Goal: Communication & Community: Answer question/provide support

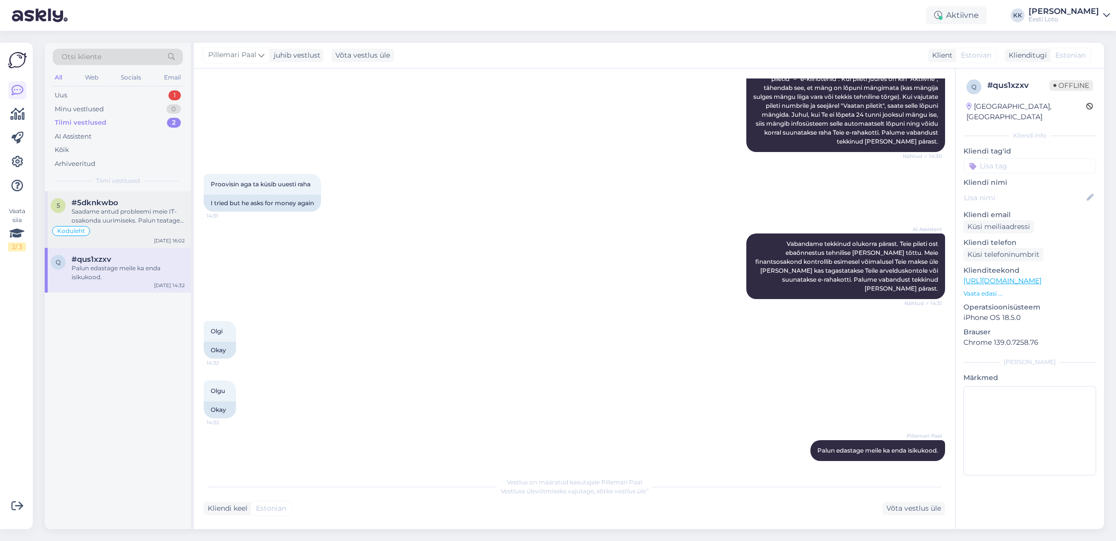
click at [115, 219] on div "Saadame antud probleemi meie IT-osakonda uurimiseks. Palun teatage ka enda isik…" at bounding box center [128, 216] width 113 height 18
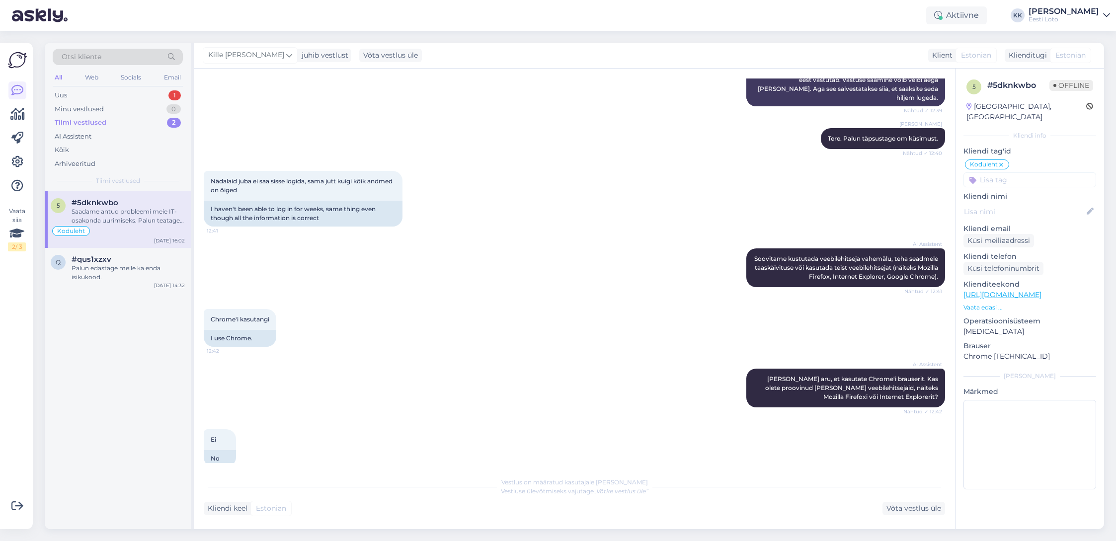
scroll to position [1437, 0]
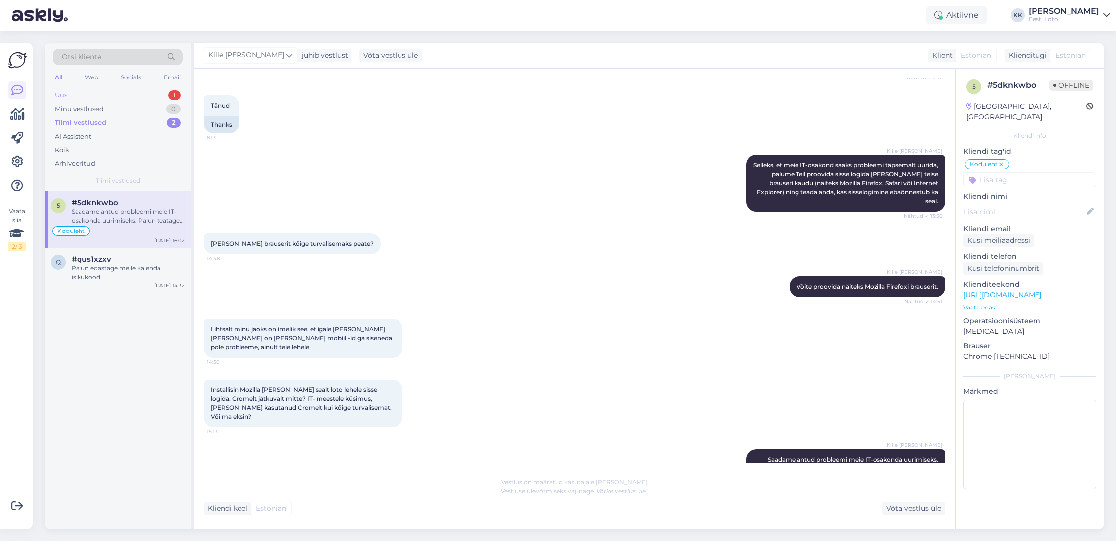
click at [98, 92] on div "Uus 1" at bounding box center [118, 95] width 130 height 14
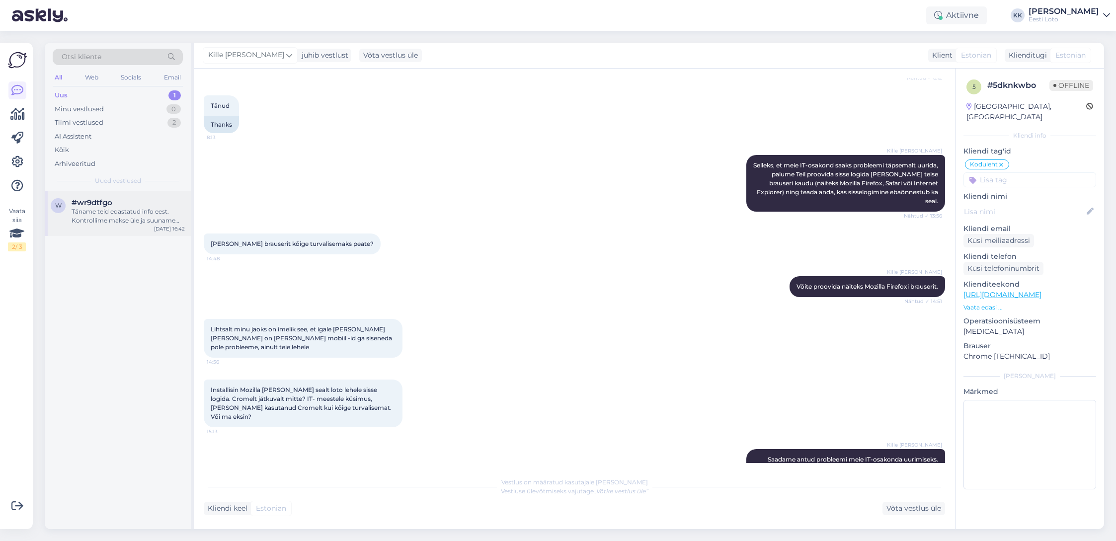
click at [91, 219] on div "Täname teid edastatud info eest. Kontrollime makse üle ja suuname selle teie e-…" at bounding box center [128, 216] width 113 height 18
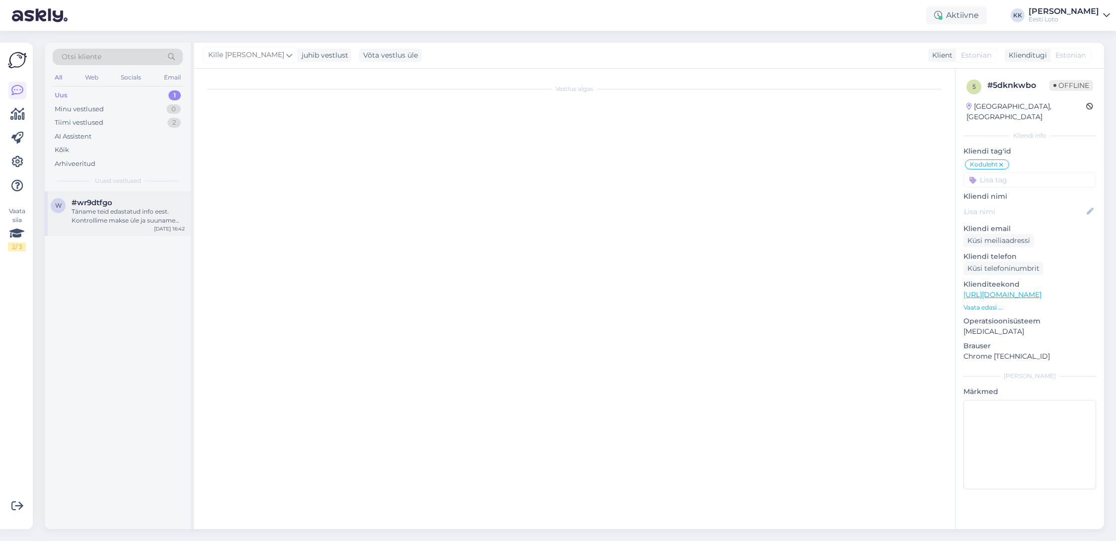
scroll to position [0, 0]
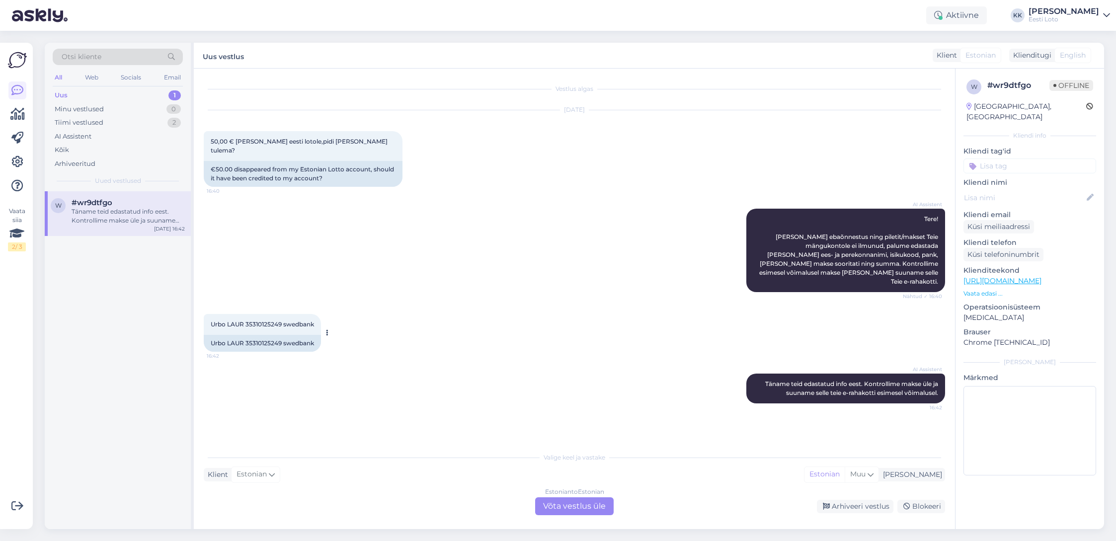
click at [262, 320] on span "Urbo LAUR 35310125249 swedbank" at bounding box center [262, 323] width 103 height 7
copy span "35310125249"
drag, startPoint x: 89, startPoint y: 162, endPoint x: 95, endPoint y: 162, distance: 6.5
click at [89, 162] on div "Arhiveeritud" at bounding box center [75, 164] width 41 height 10
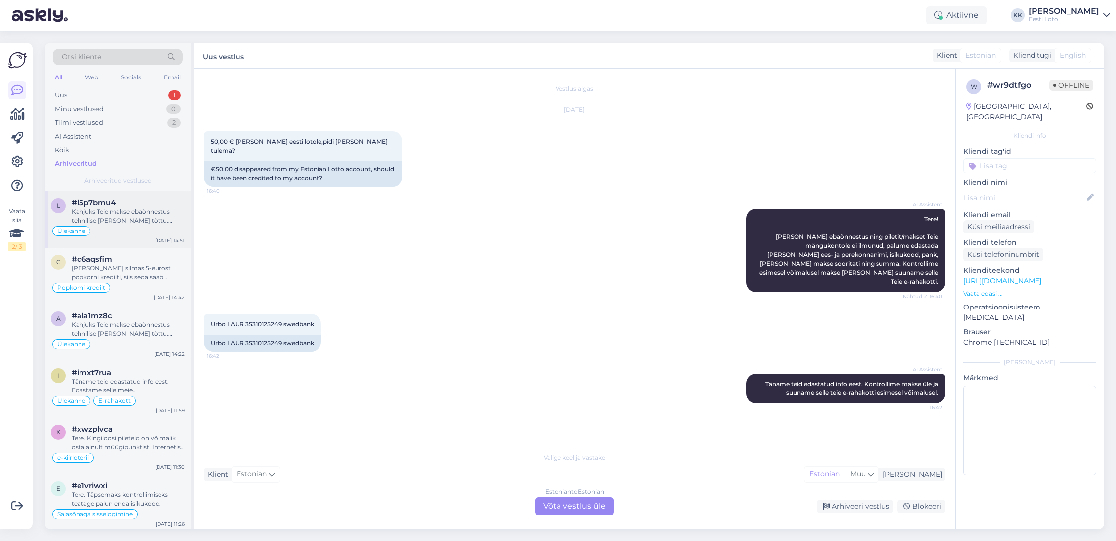
click at [137, 217] on div "Kahjuks Teie makse ebaõnnestus tehnilise [PERSON_NAME] tõttu. Kontrollisime mak…" at bounding box center [128, 216] width 113 height 18
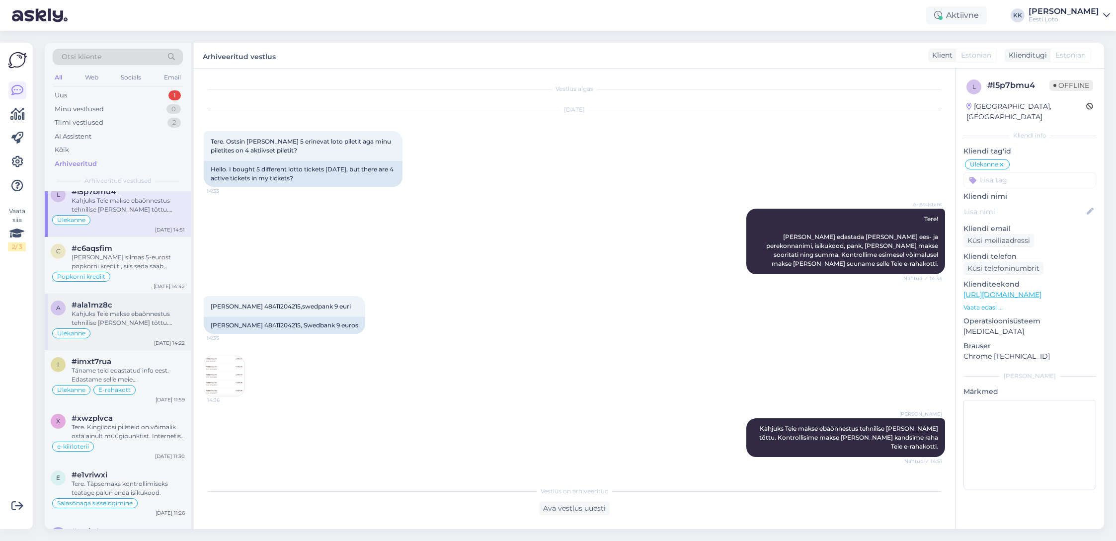
scroll to position [21, 0]
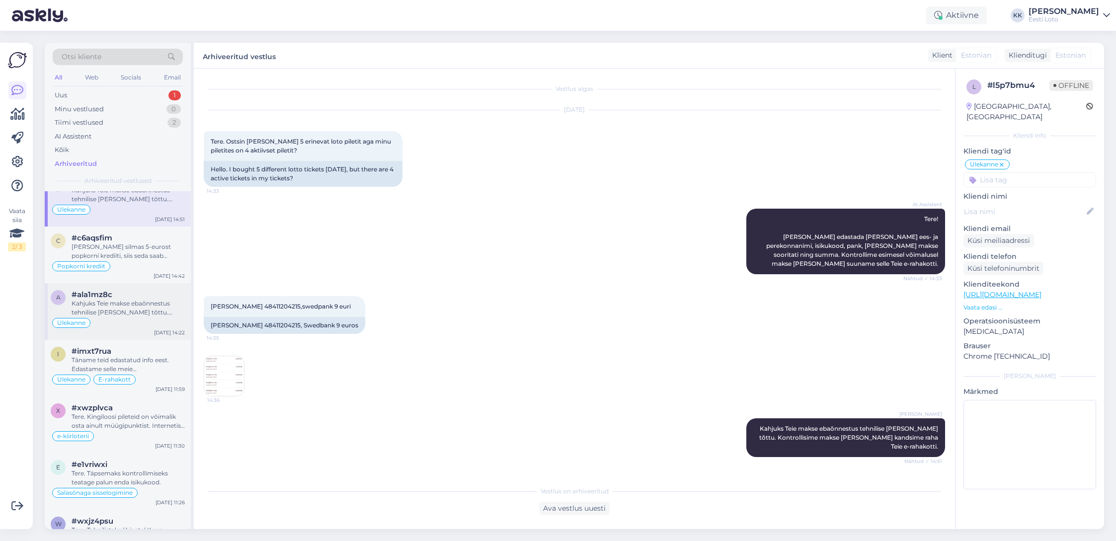
click at [127, 311] on div "Kahjuks Teie makse ebaõnnestus tehnilise [PERSON_NAME] tõttu. Kontrollisime mak…" at bounding box center [128, 308] width 113 height 18
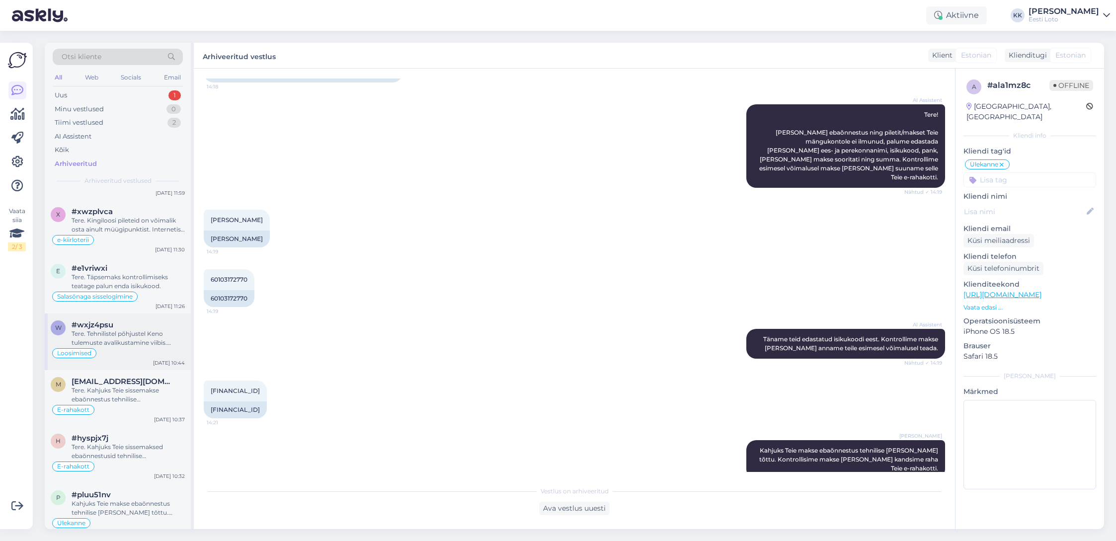
scroll to position [255, 0]
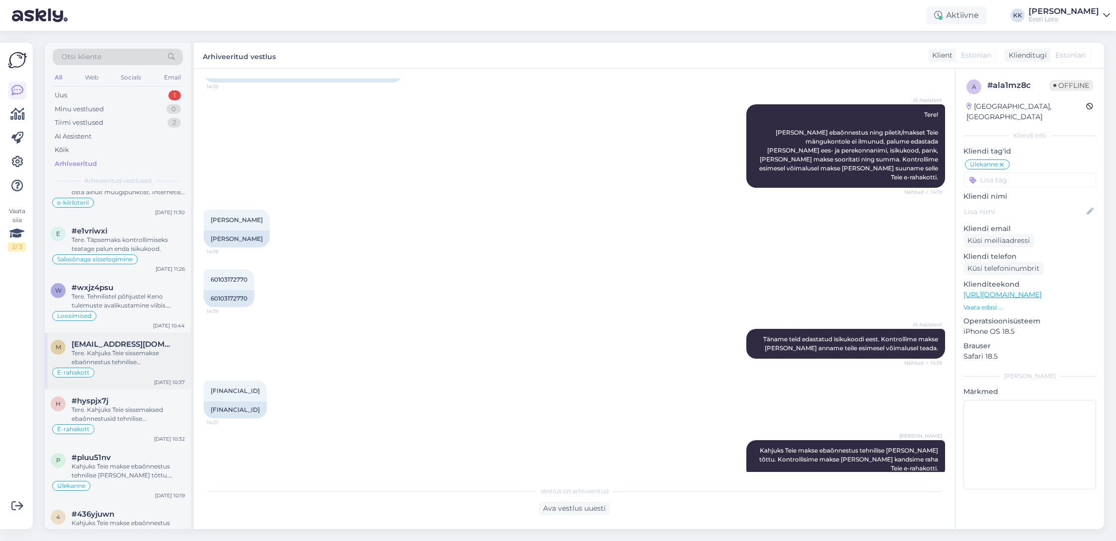
click at [129, 357] on div "Tere. Kahjuks Teie sissemakse ebaõnnestus tehnilise [PERSON_NAME] tõttu. Kontro…" at bounding box center [128, 358] width 113 height 18
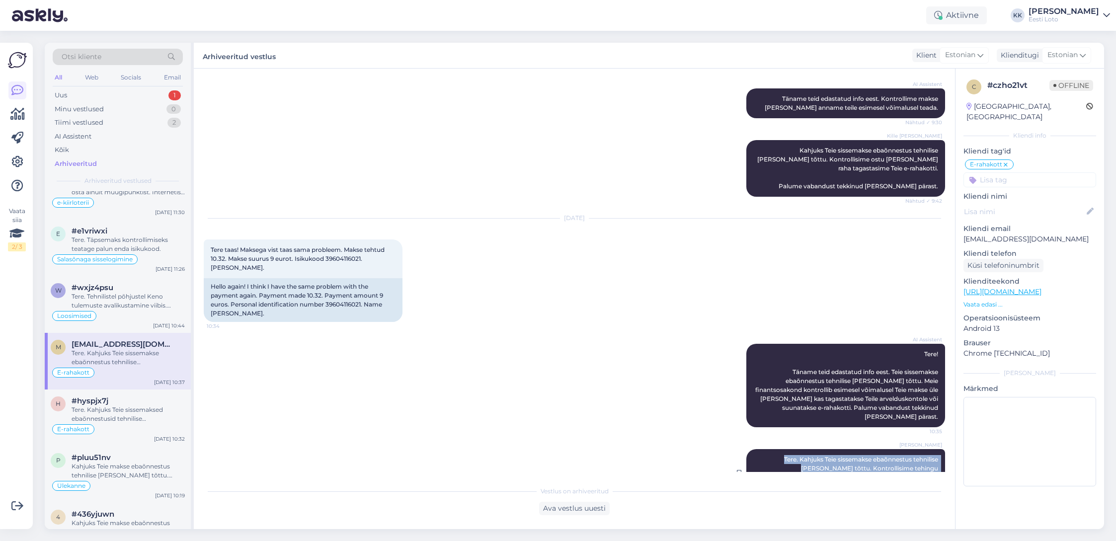
drag, startPoint x: 763, startPoint y: 423, endPoint x: 928, endPoint y: 456, distance: 167.7
click at [932, 456] on div "[PERSON_NAME] Tere. Kahjuks Teie sissemakse ebaõnnestus tehnilise [PERSON_NAME]…" at bounding box center [845, 473] width 199 height 48
copy span "Tere. Kahjuks Teie sissemakse ebaõnnestus tehnilise [PERSON_NAME] tõttu. Kontro…"
click at [84, 95] on div "Uus 1" at bounding box center [118, 95] width 130 height 14
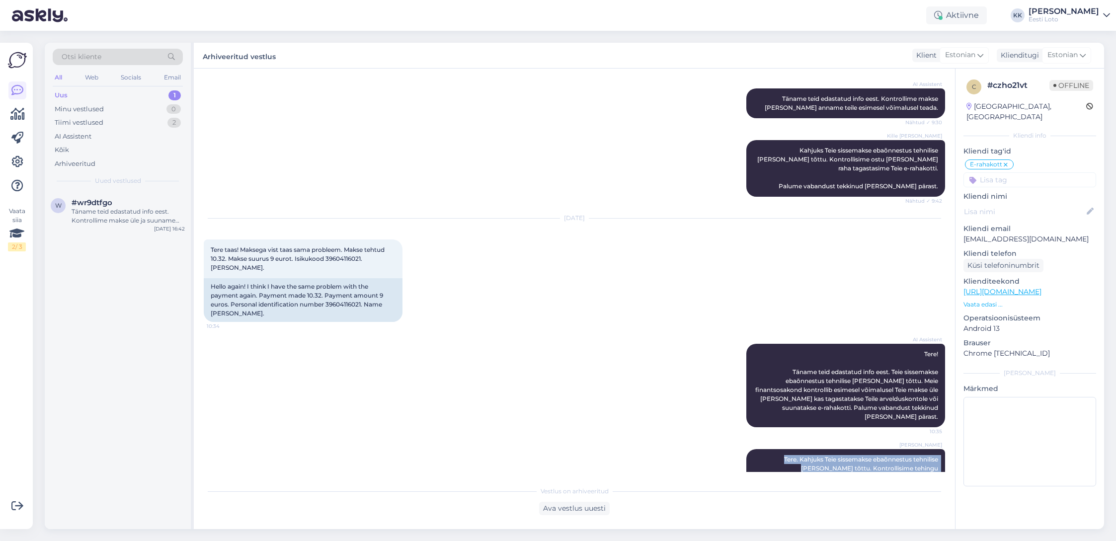
scroll to position [392, 0]
click at [126, 211] on div "Täname teid edastatud info eest. Kontrollime makse üle ja suuname selle teie e-…" at bounding box center [128, 216] width 113 height 18
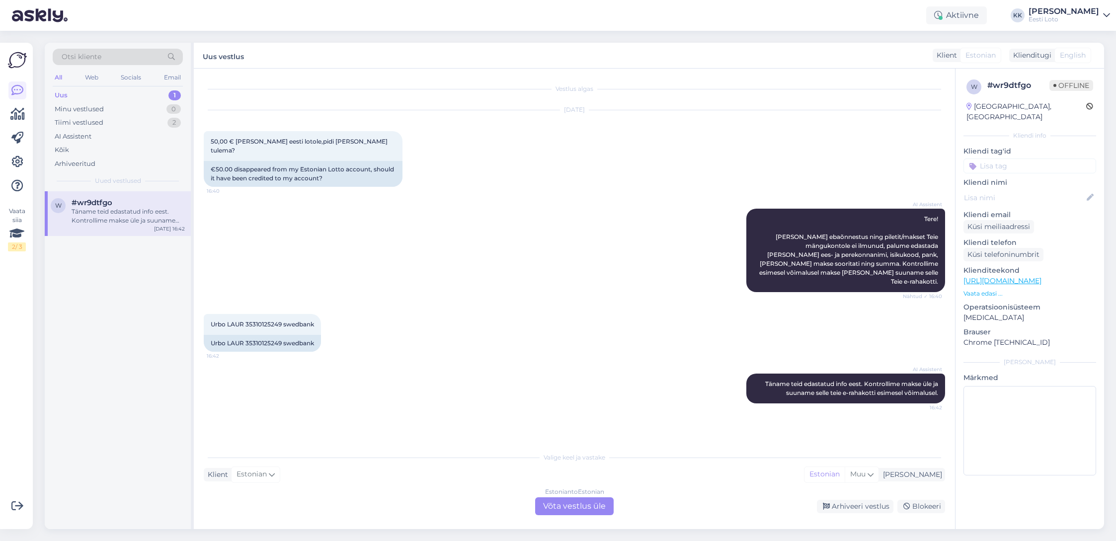
scroll to position [0, 0]
click at [578, 504] on div "Estonian to Estonian Võta vestlus üle" at bounding box center [574, 506] width 79 height 18
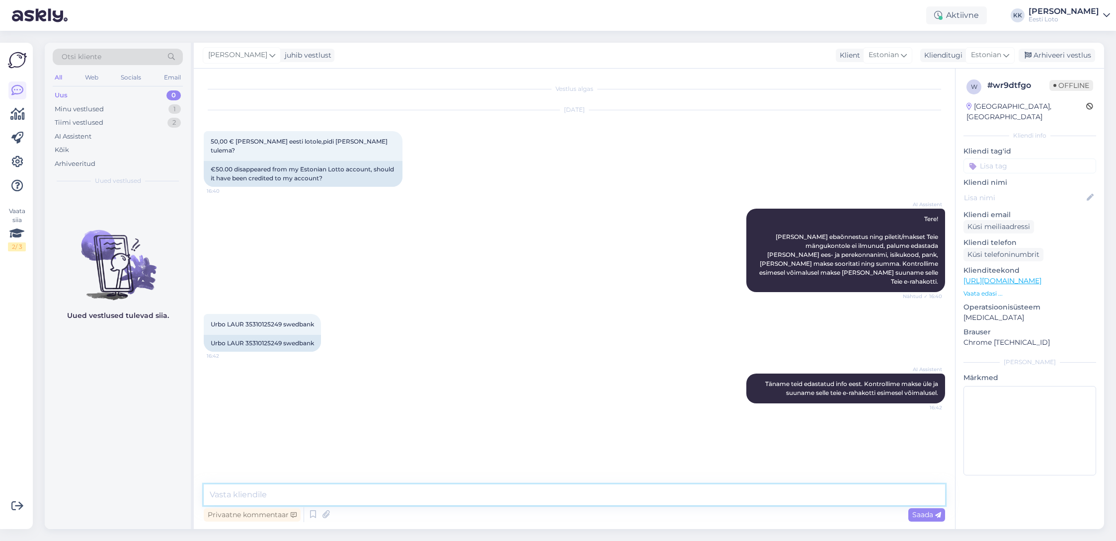
click at [685, 494] on textarea at bounding box center [574, 494] width 741 height 21
paste textarea "Tere. Kahjuks Teie sissemakse ebaõnnestus tehnilise [PERSON_NAME] tõttu. Kontro…"
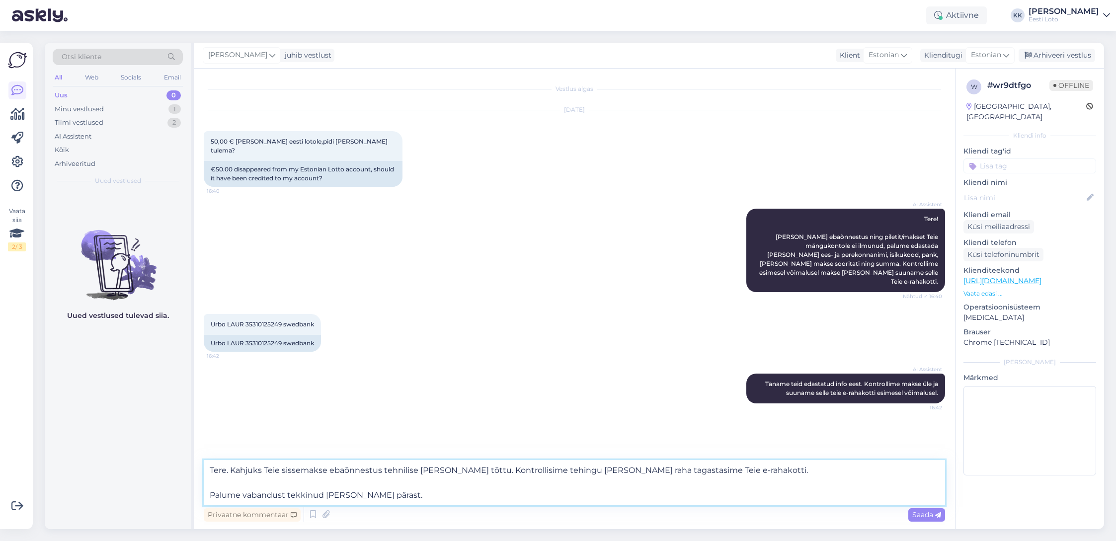
click at [209, 497] on textarea "Tere. Kahjuks Teie sissemakse ebaõnnestus tehnilise [PERSON_NAME] tõttu. Kontro…" at bounding box center [574, 482] width 741 height 45
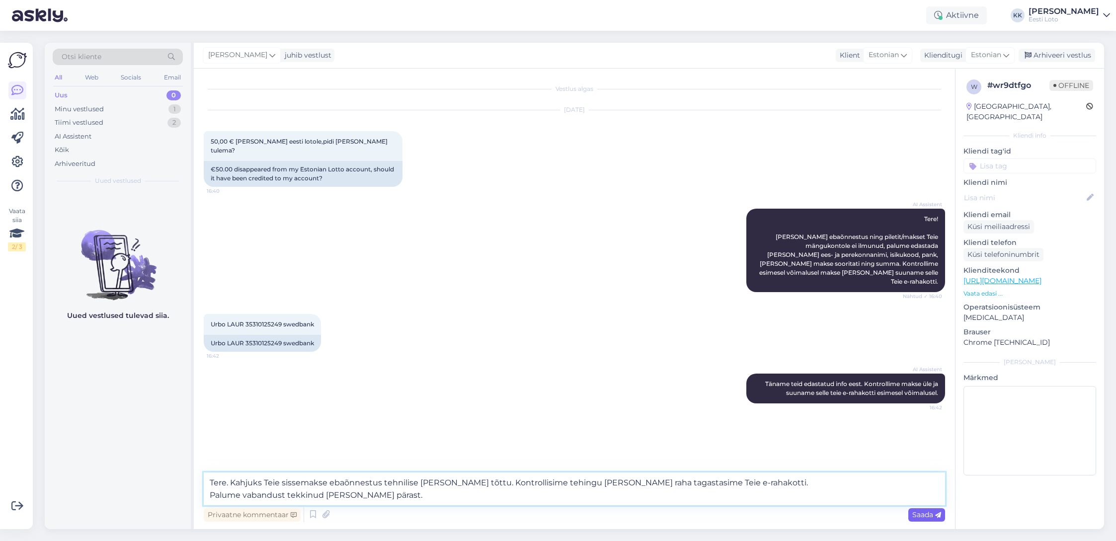
type textarea "Tere. Kahjuks Teie sissemakse ebaõnnestus tehnilise [PERSON_NAME] tõttu. Kontro…"
drag, startPoint x: 930, startPoint y: 512, endPoint x: 929, endPoint y: 504, distance: 8.5
click at [930, 512] on span "Saada" at bounding box center [926, 514] width 29 height 9
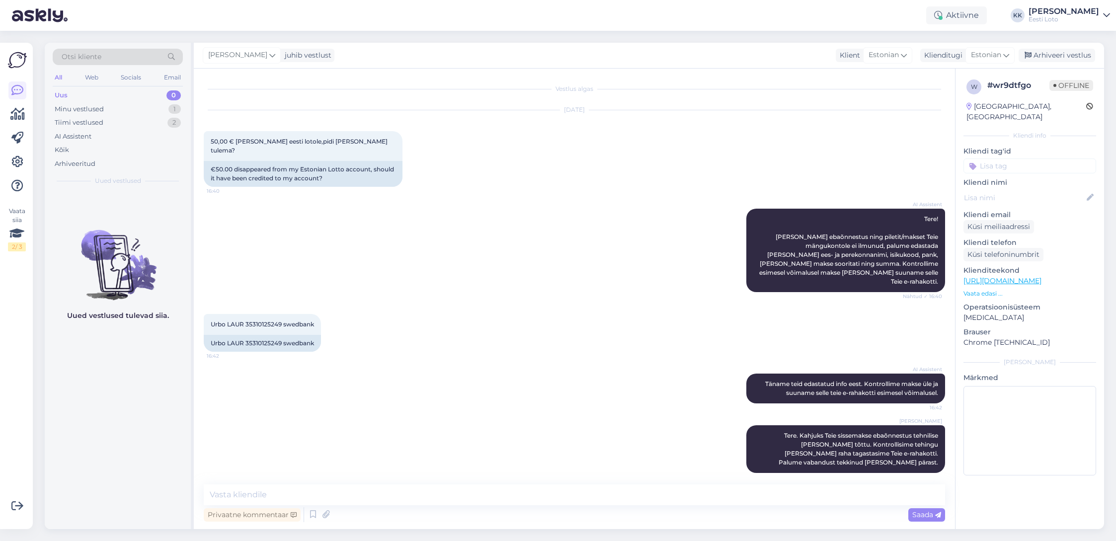
click at [1047, 158] on input at bounding box center [1029, 165] width 133 height 15
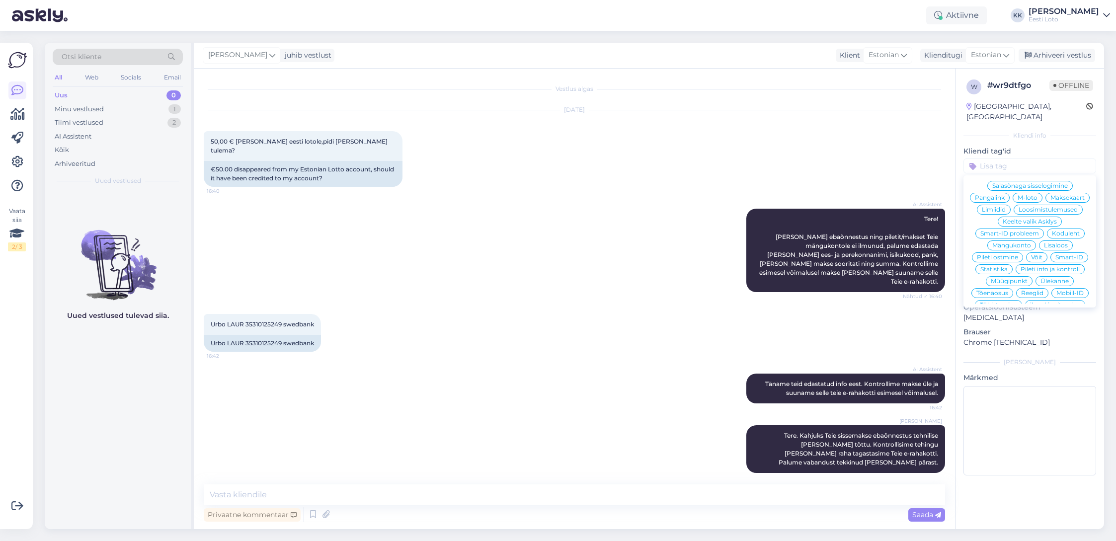
scroll to position [214, 0]
click at [1029, 299] on span "E-rahakott" at bounding box center [1030, 302] width 32 height 6
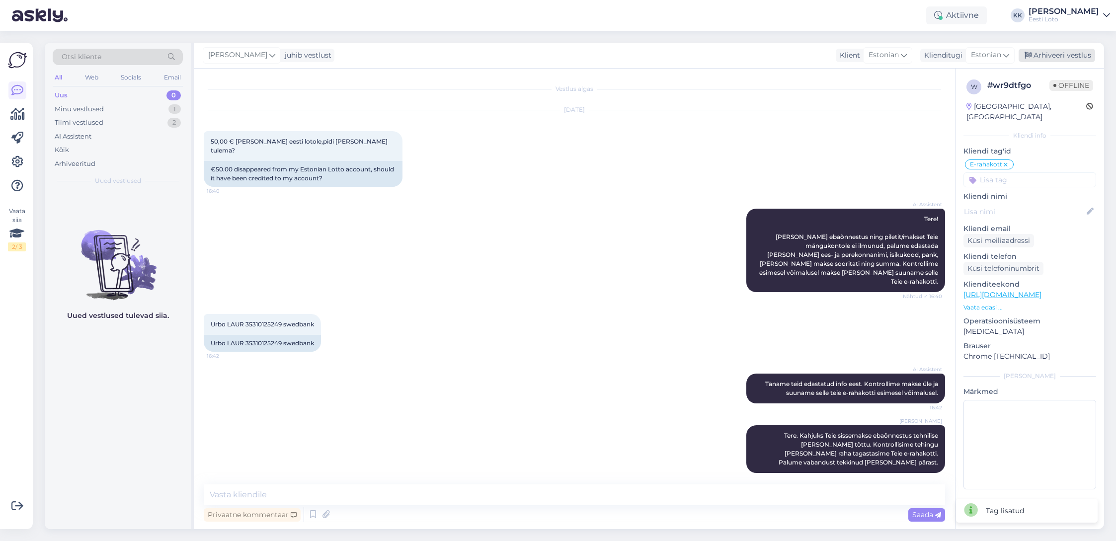
click at [1055, 56] on div "Arhiveeri vestlus" at bounding box center [1057, 55] width 77 height 13
